Goal: Entertainment & Leisure: Consume media (video, audio)

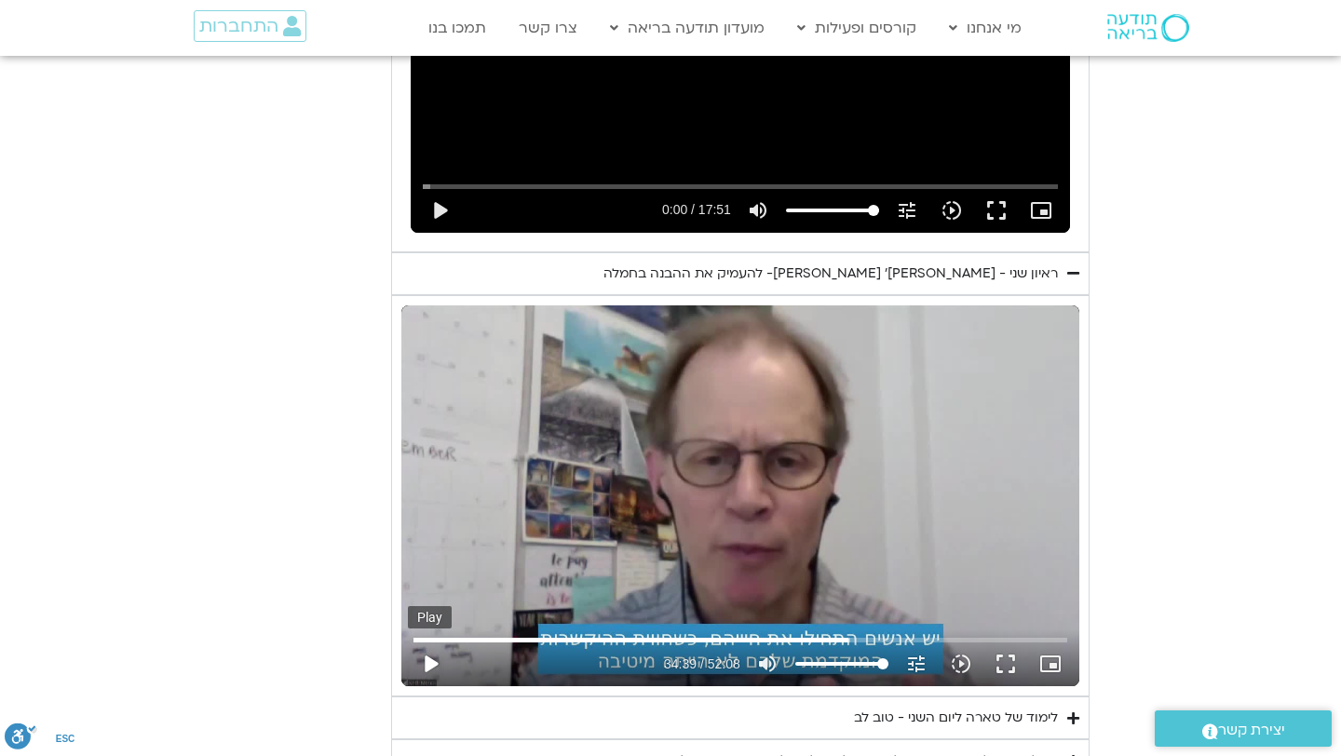
click at [420, 641] on button "play_arrow" at bounding box center [430, 663] width 45 height 45
click at [1007, 645] on button "fullscreen" at bounding box center [1005, 663] width 45 height 45
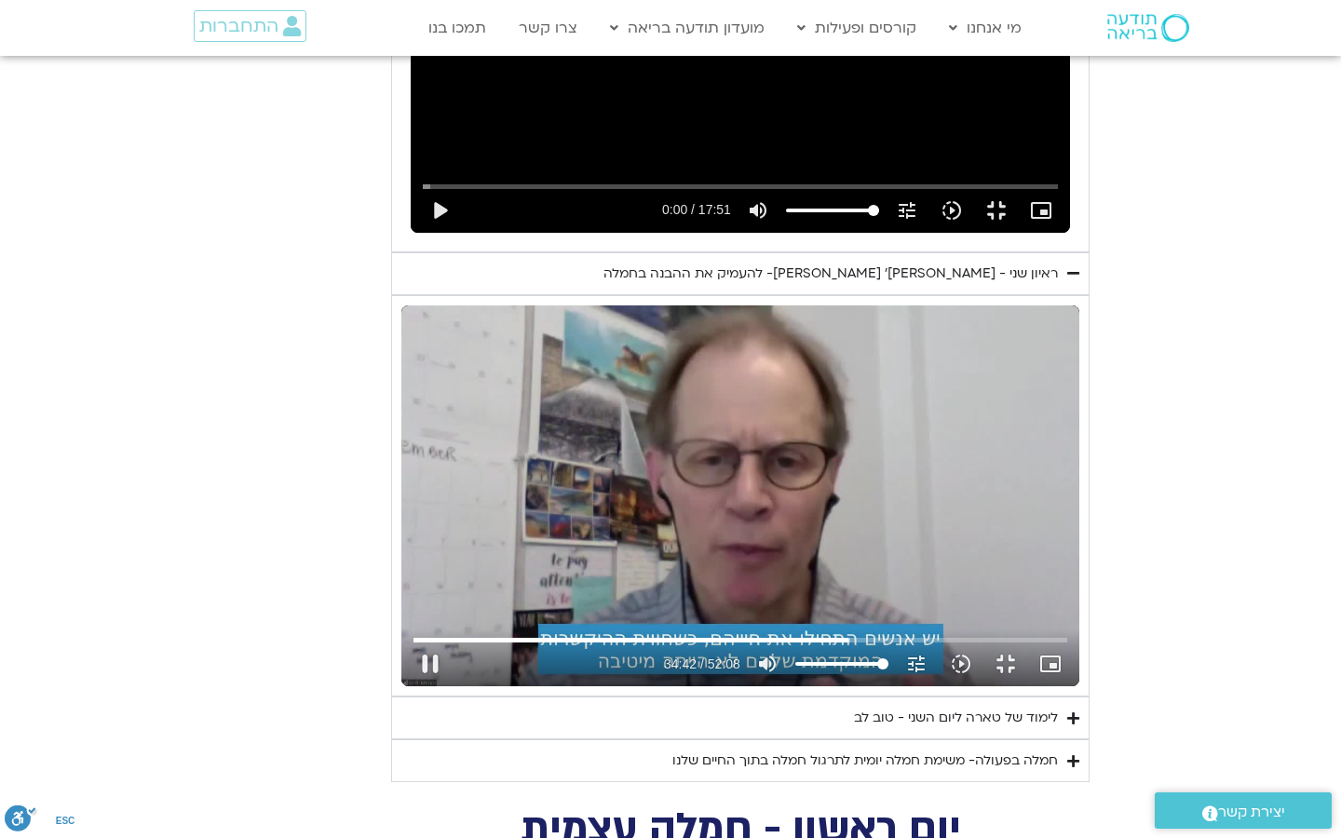
type input "2082.162392"
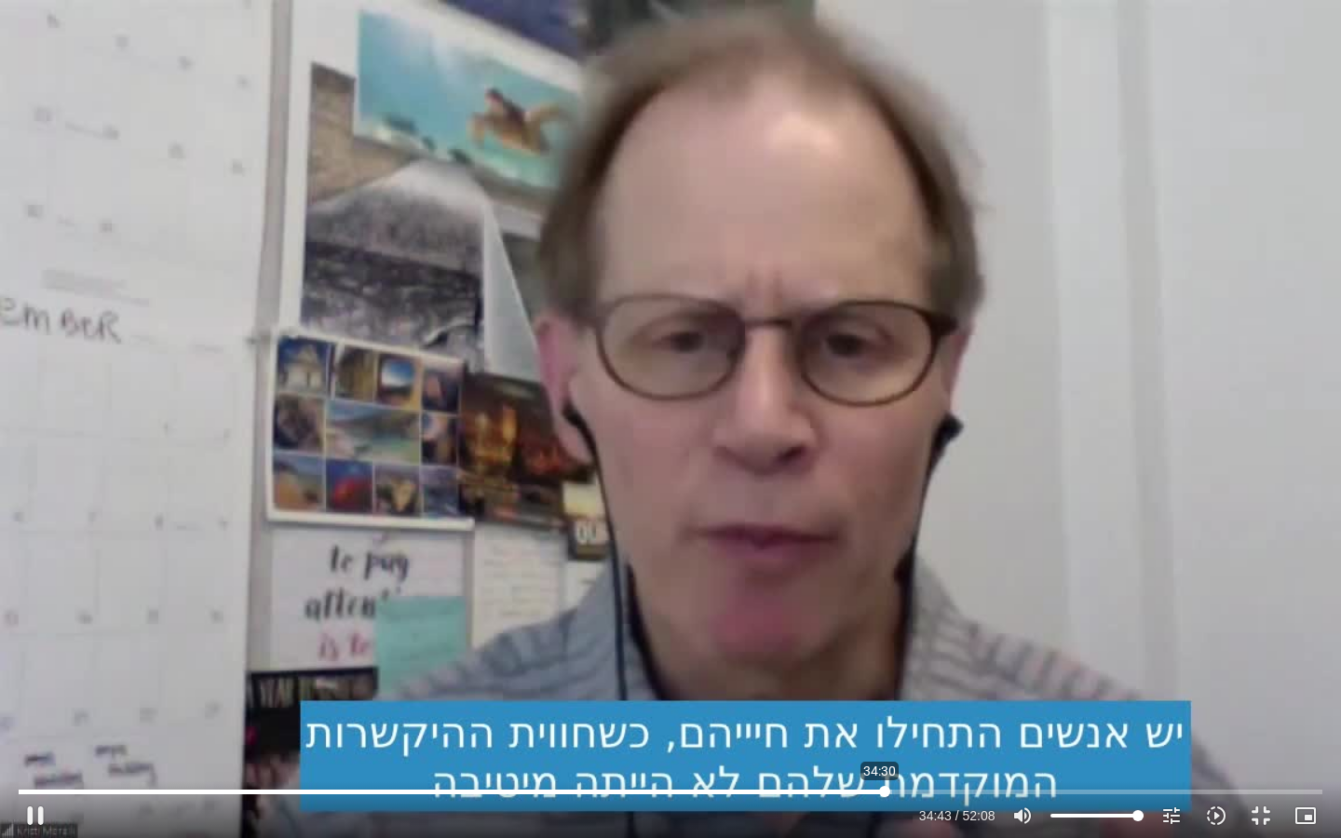
click at [879, 755] on input "Seek" at bounding box center [670, 791] width 1302 height 11
click at [869, 755] on input "Seek" at bounding box center [670, 791] width 1302 height 11
click at [1202, 755] on input "Seek" at bounding box center [670, 791] width 1302 height 11
click at [1183, 755] on input "Seek" at bounding box center [670, 791] width 1302 height 11
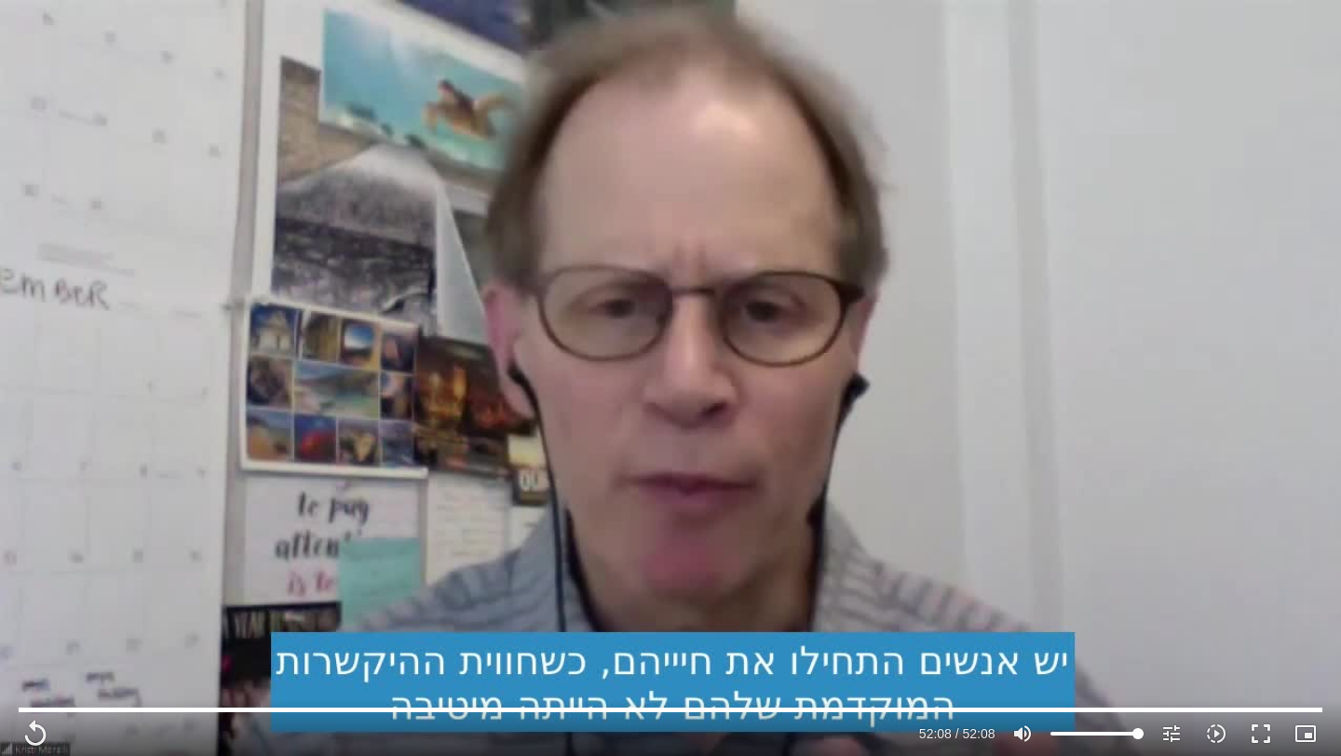
scroll to position [3813, 0]
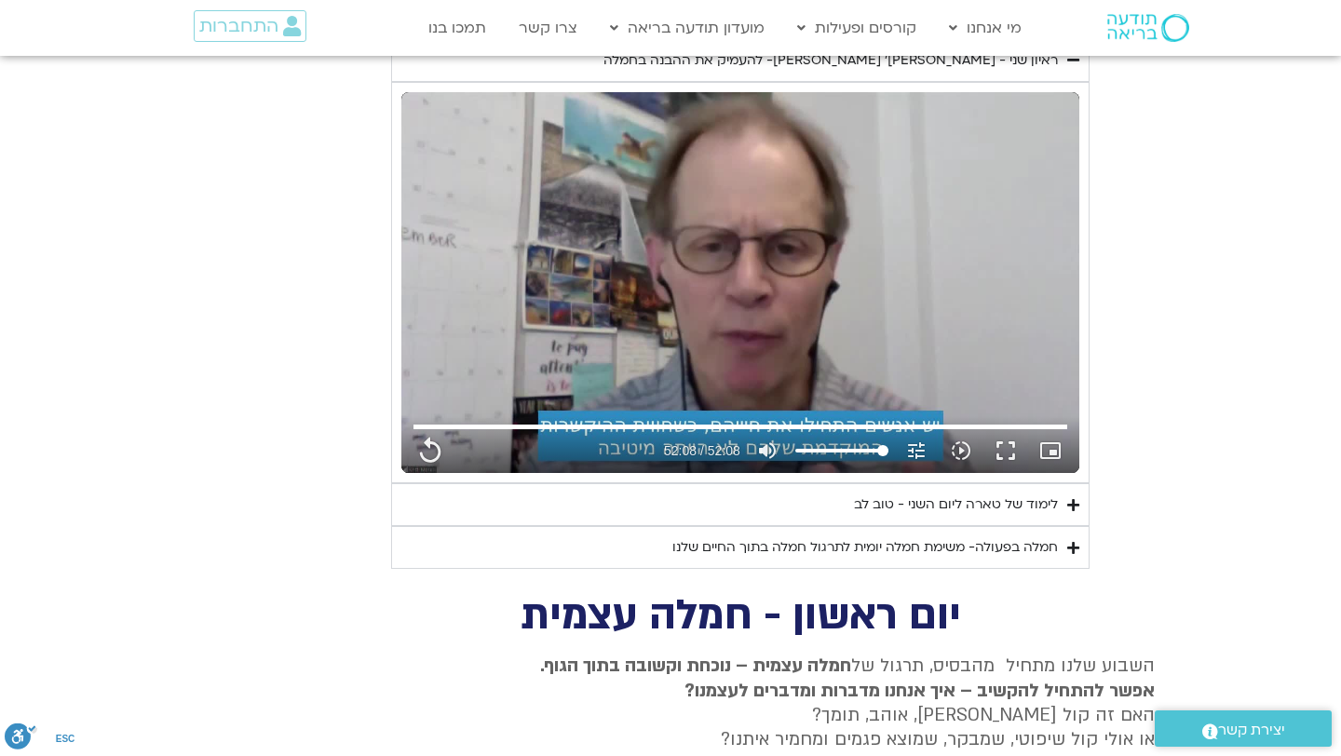
click at [899, 493] on div "לימוד של טארה ליום השני - טוב לב" at bounding box center [956, 504] width 204 height 22
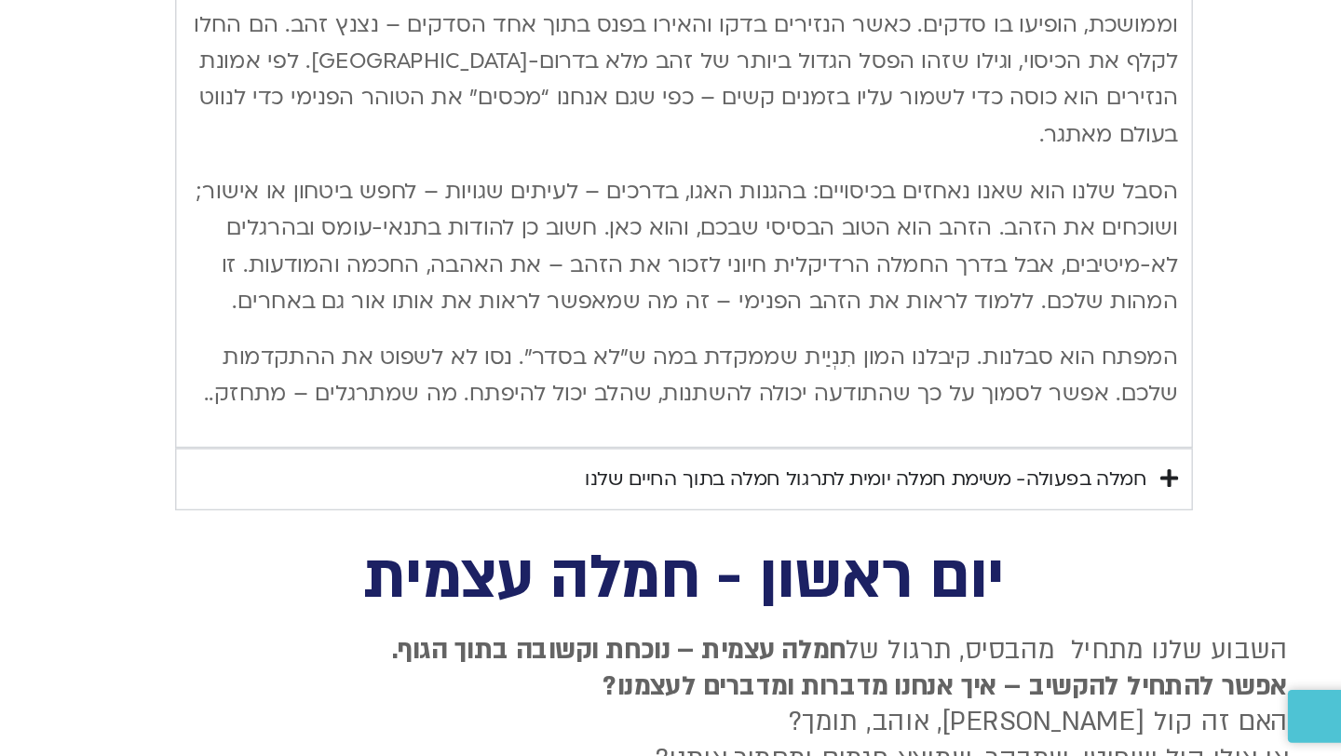
scroll to position [4728, 0]
click at [891, 554] on div "חמלה בפעולה- משימת חמלה יומית לתרגול חמלה בתוך החיים שלנו" at bounding box center [864, 565] width 385 height 22
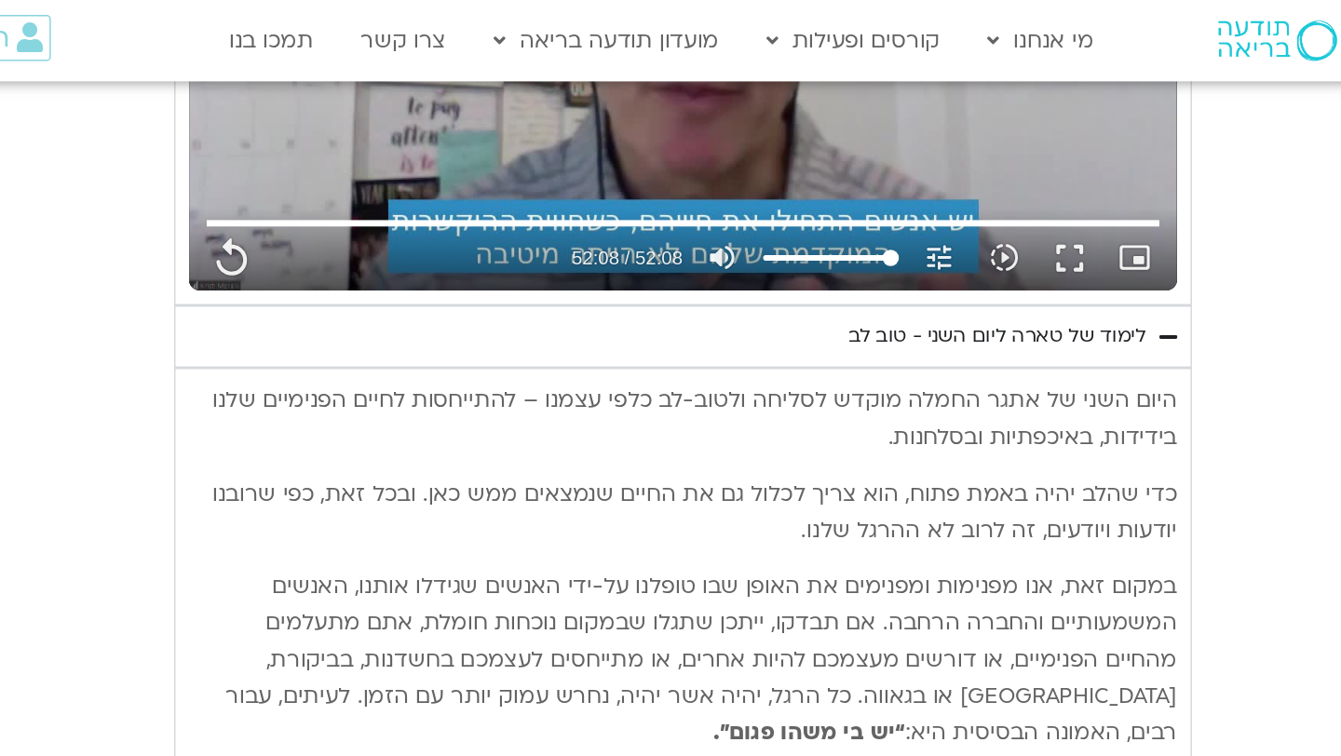
scroll to position [4077, 0]
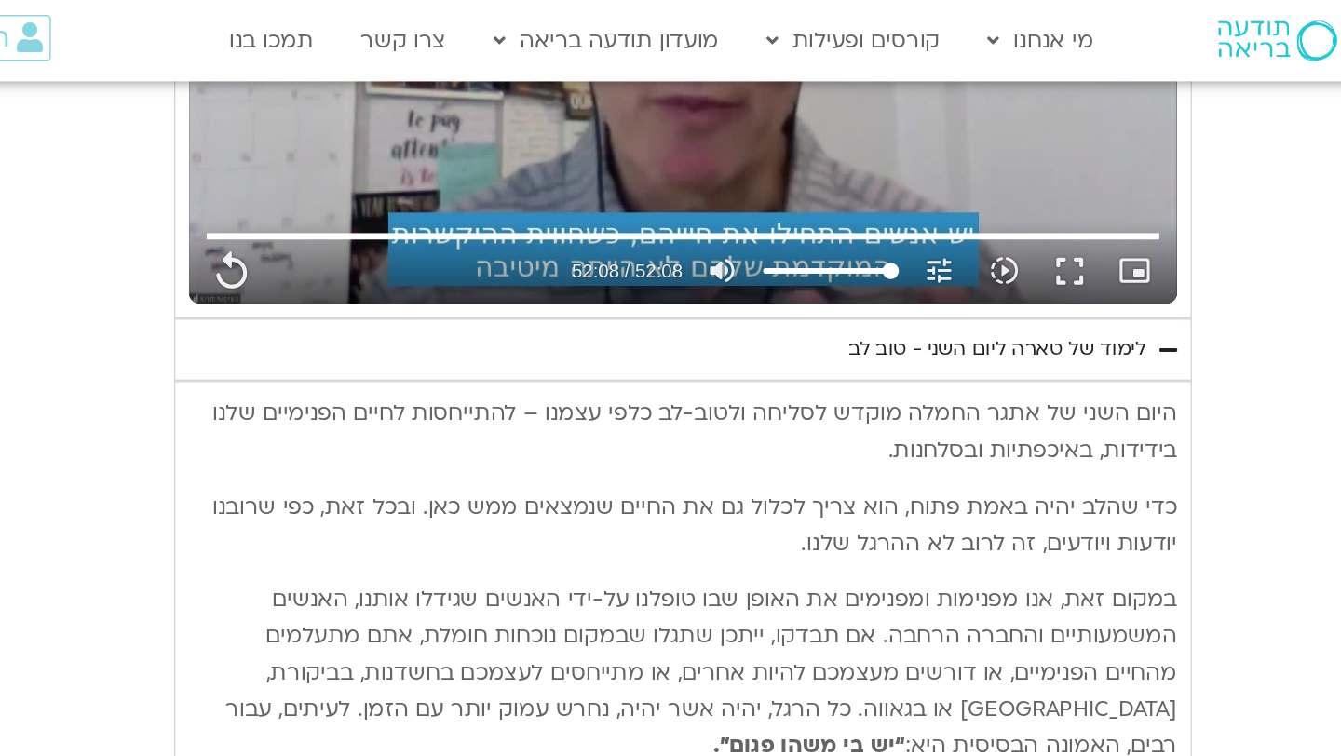
click at [922, 229] on div "לימוד של טארה ליום השני - טוב לב" at bounding box center [956, 240] width 204 height 22
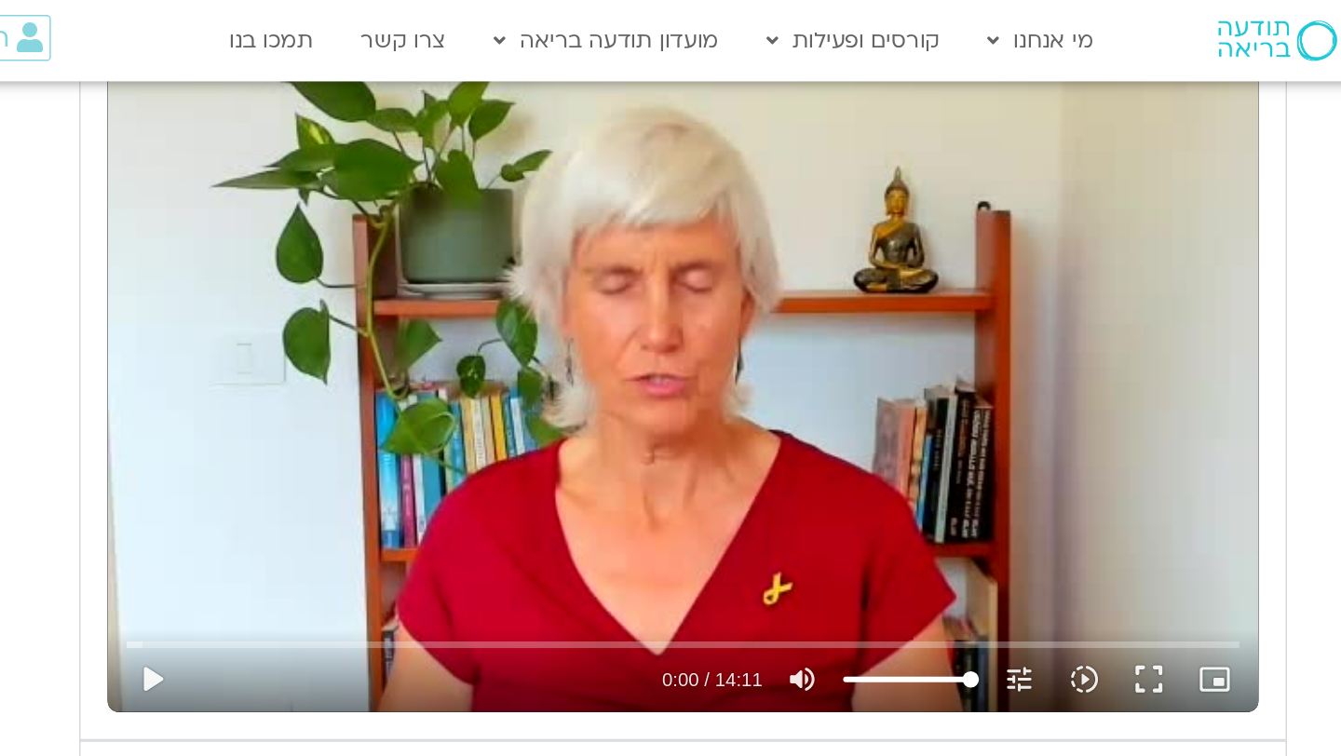
scroll to position [2381, 0]
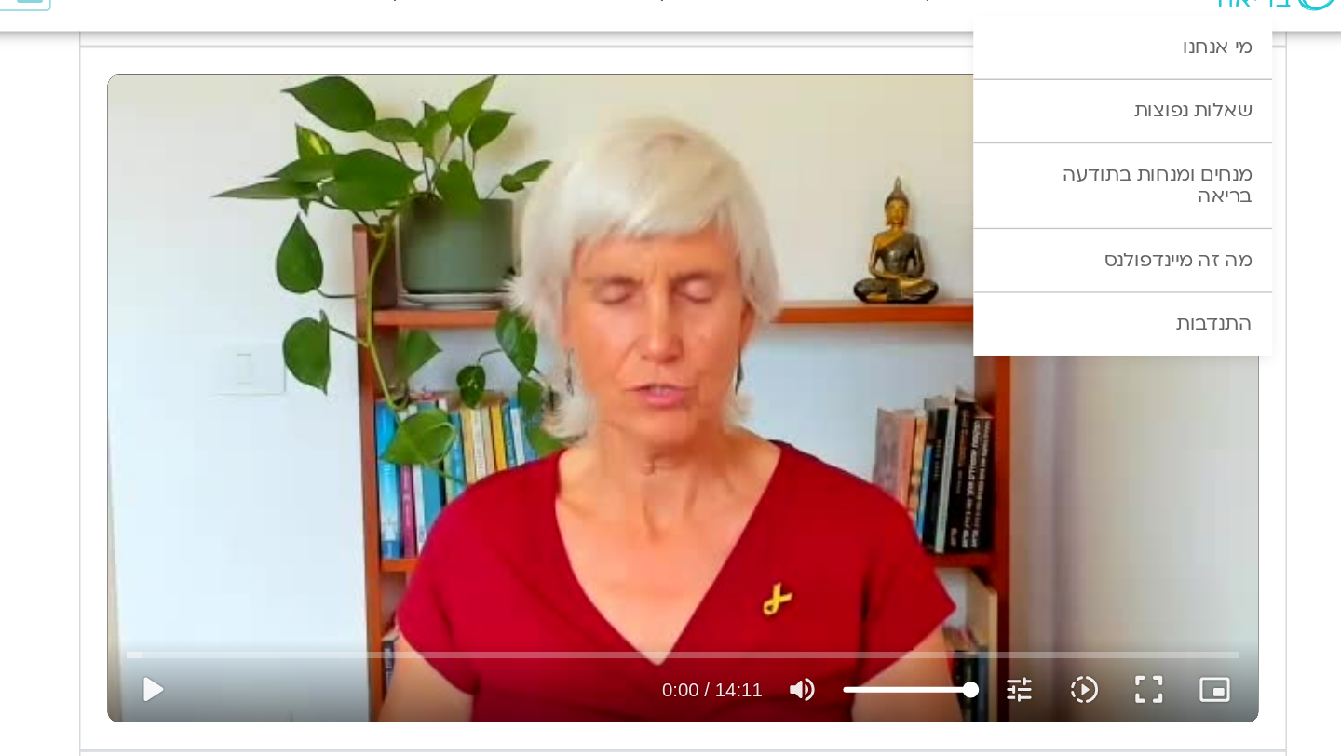
type input "3128.933333"
